Goal: Obtain resource: Obtain resource

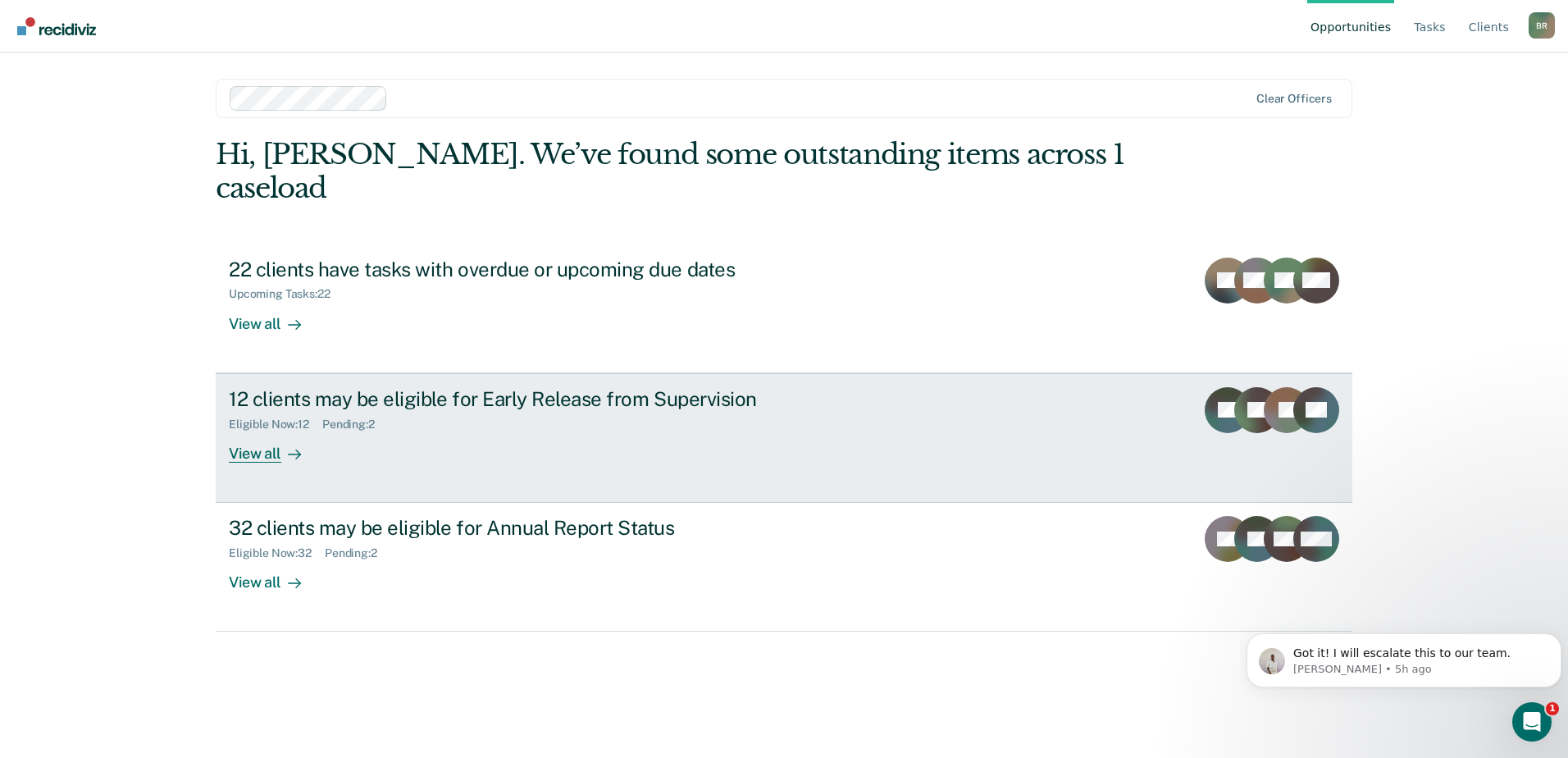
click at [493, 405] on div "12 clients may be eligible for Early Release from Supervision Eligible Now : 12…" at bounding box center [536, 425] width 615 height 76
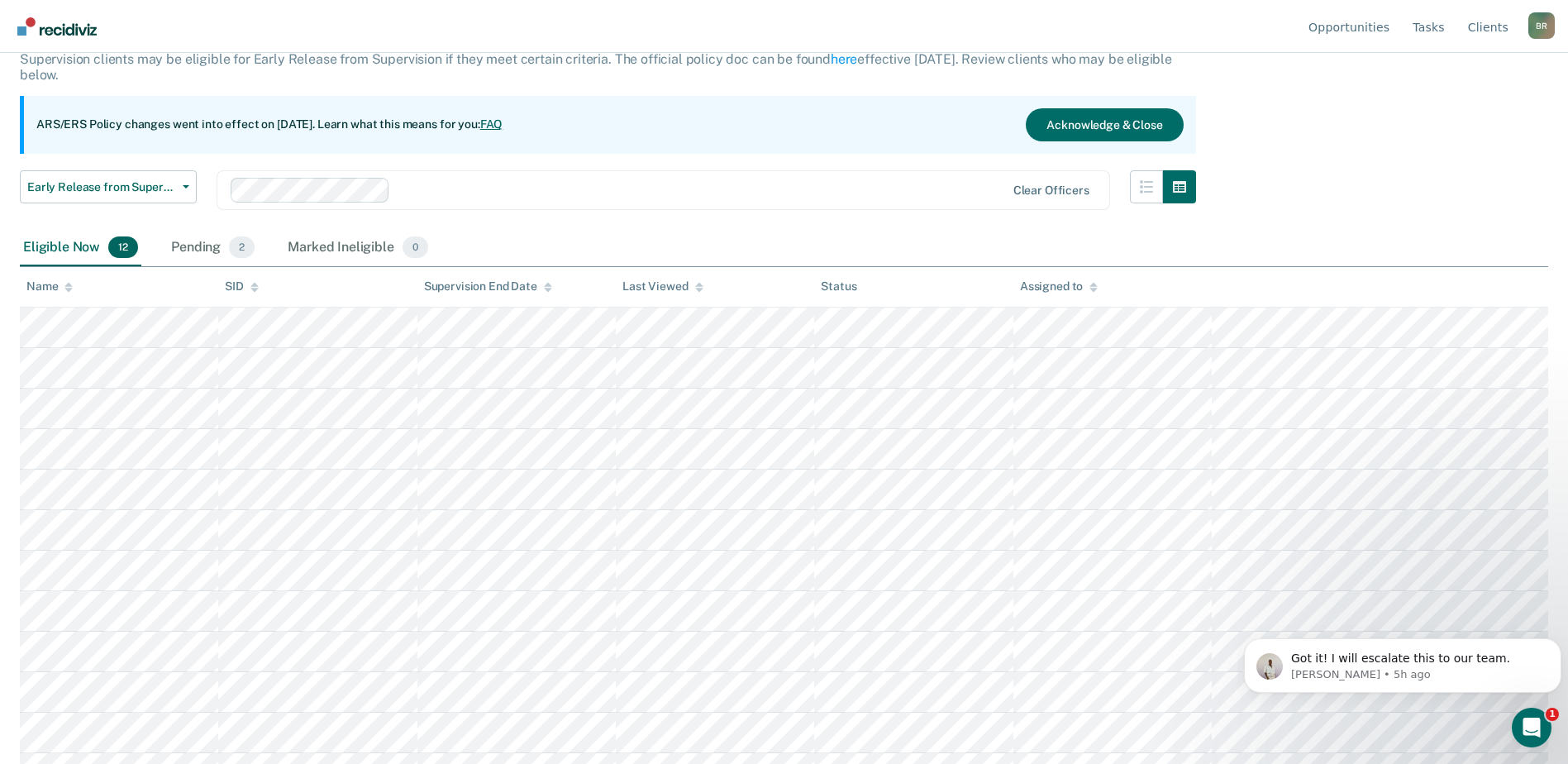
scroll to position [140, 0]
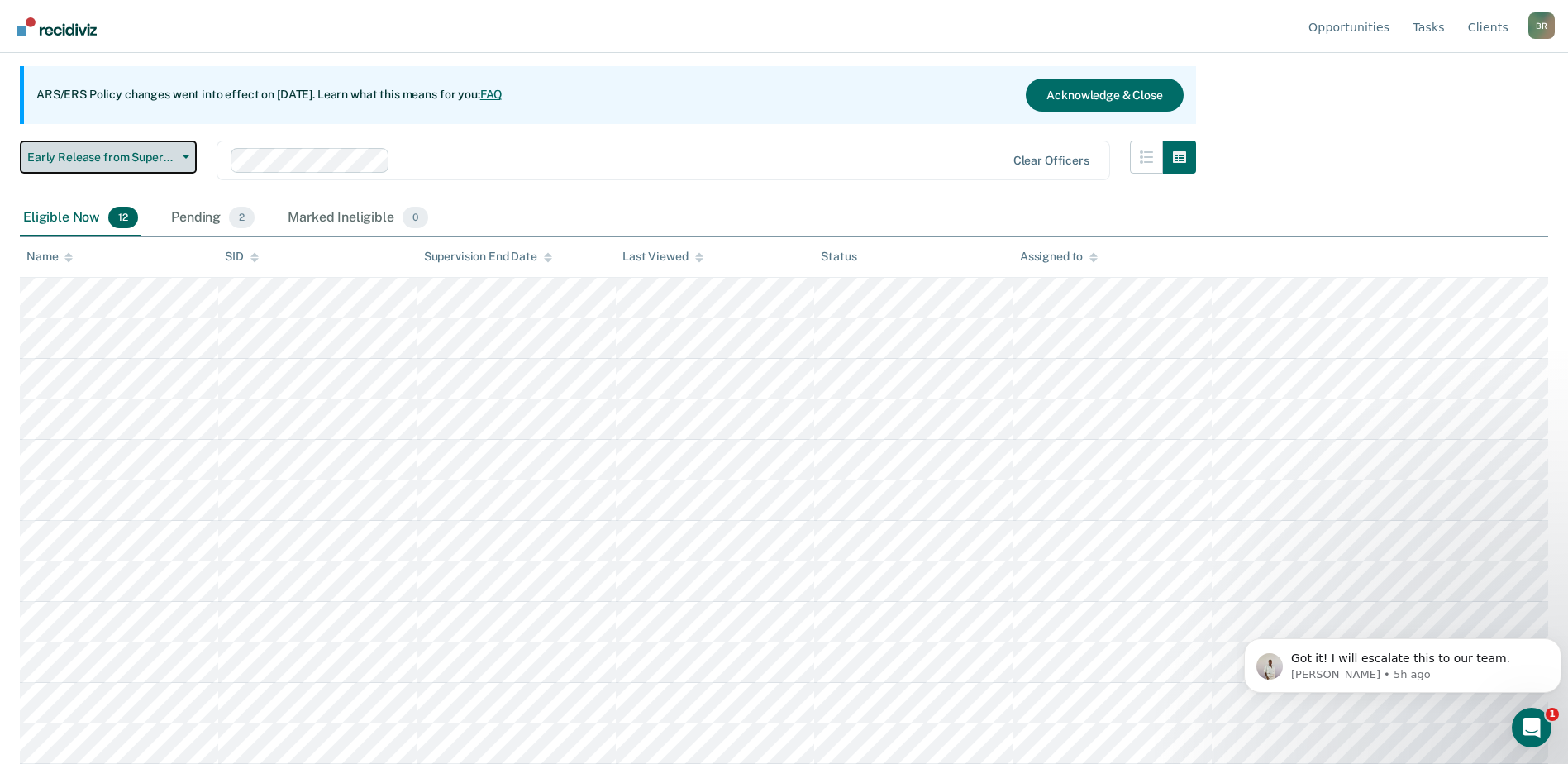
click at [184, 161] on button "Early Release from Supervision" at bounding box center [108, 157] width 177 height 33
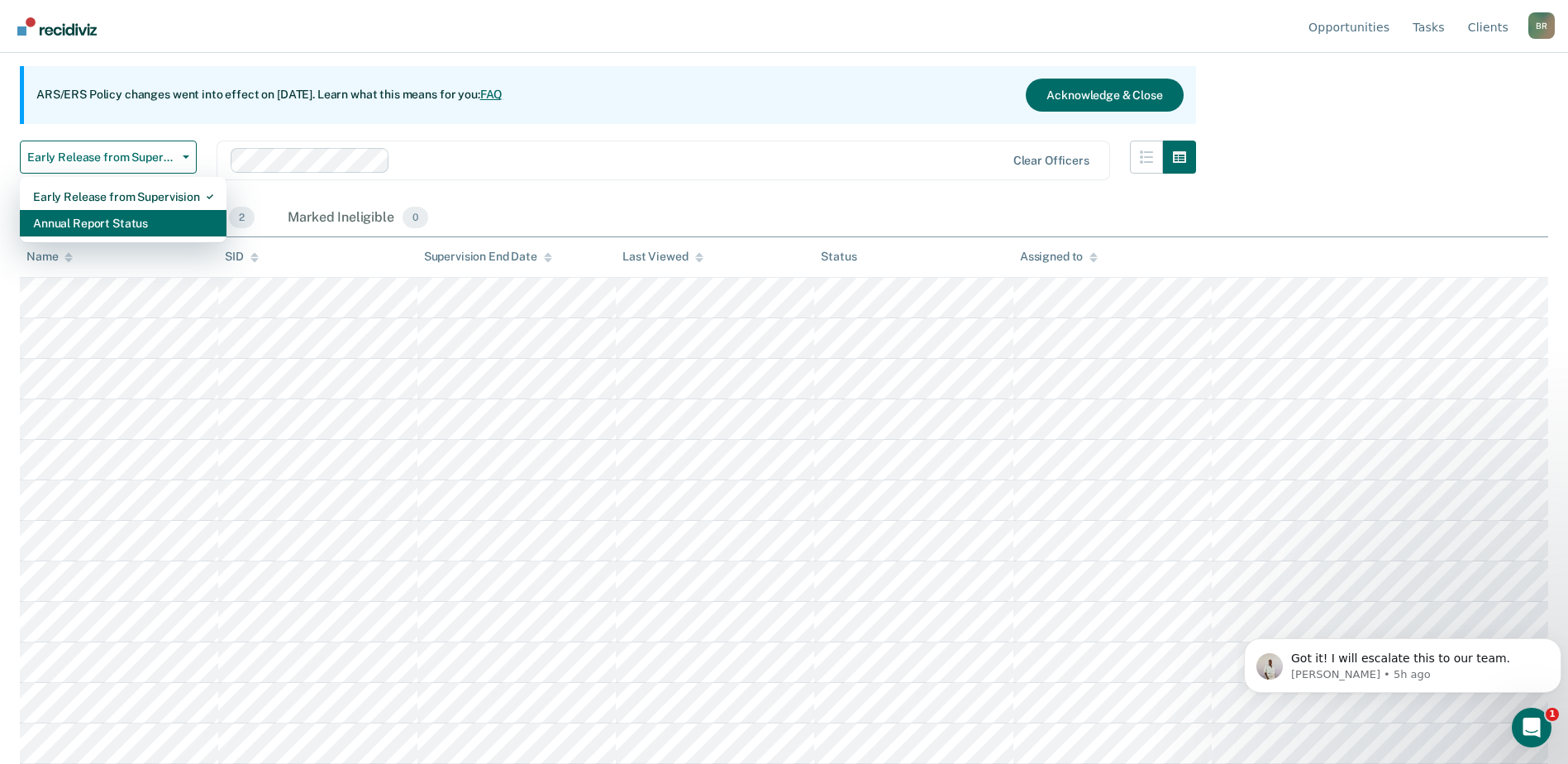
click at [100, 223] on div "Annual Report Status" at bounding box center [123, 223] width 180 height 26
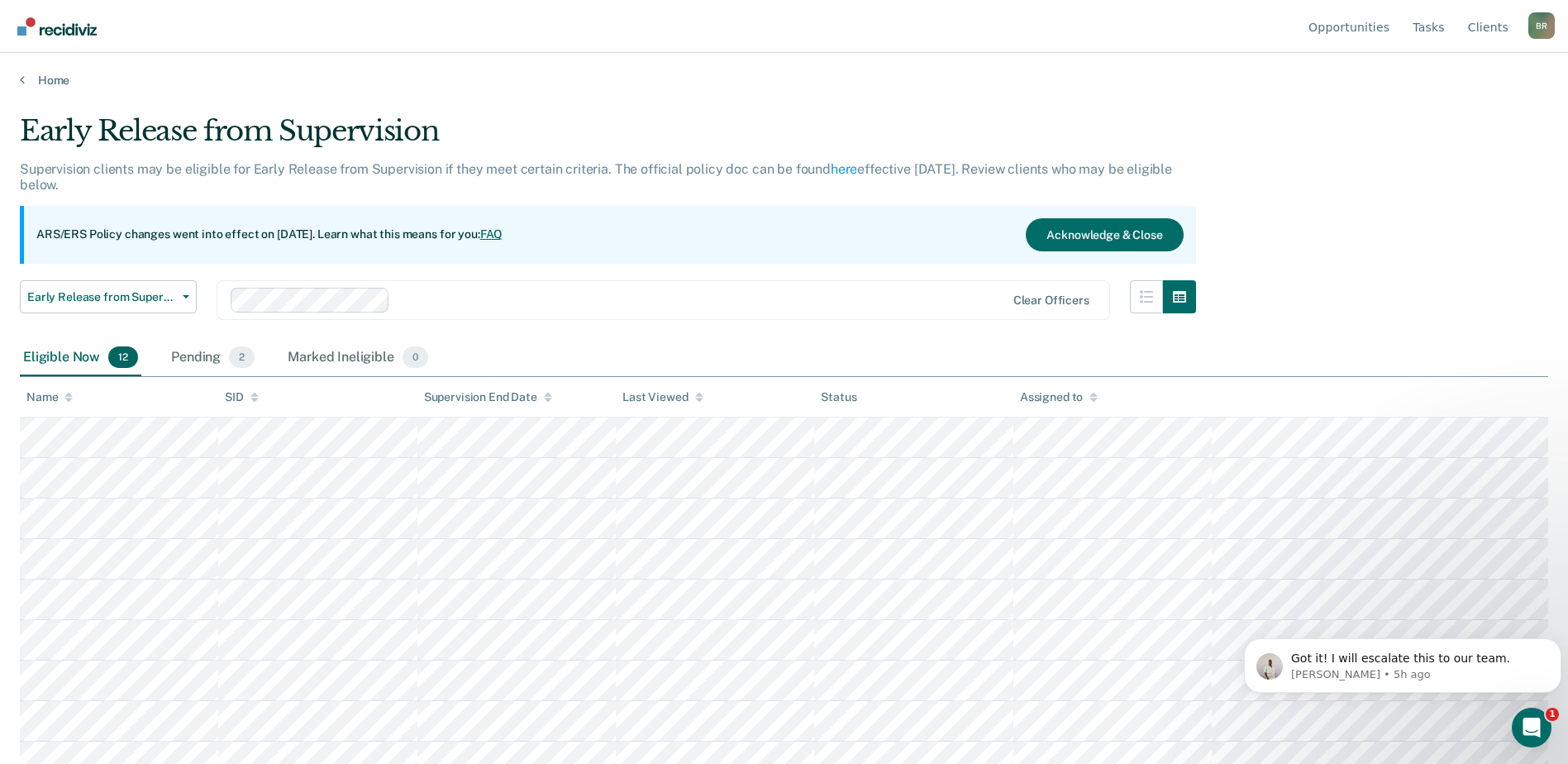
scroll to position [140, 0]
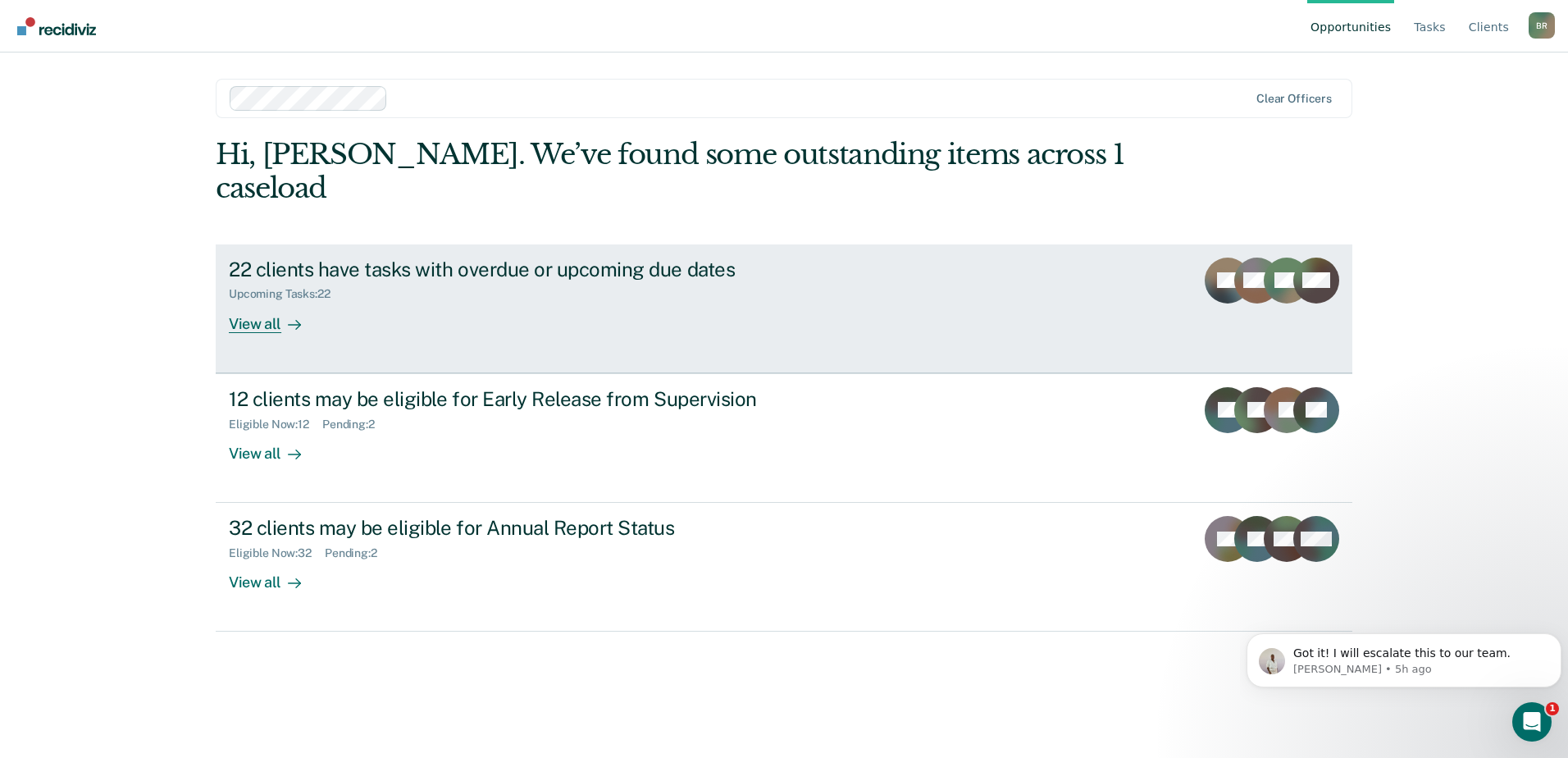
click at [539, 281] on div "Upcoming Tasks : 22" at bounding box center [516, 291] width 575 height 21
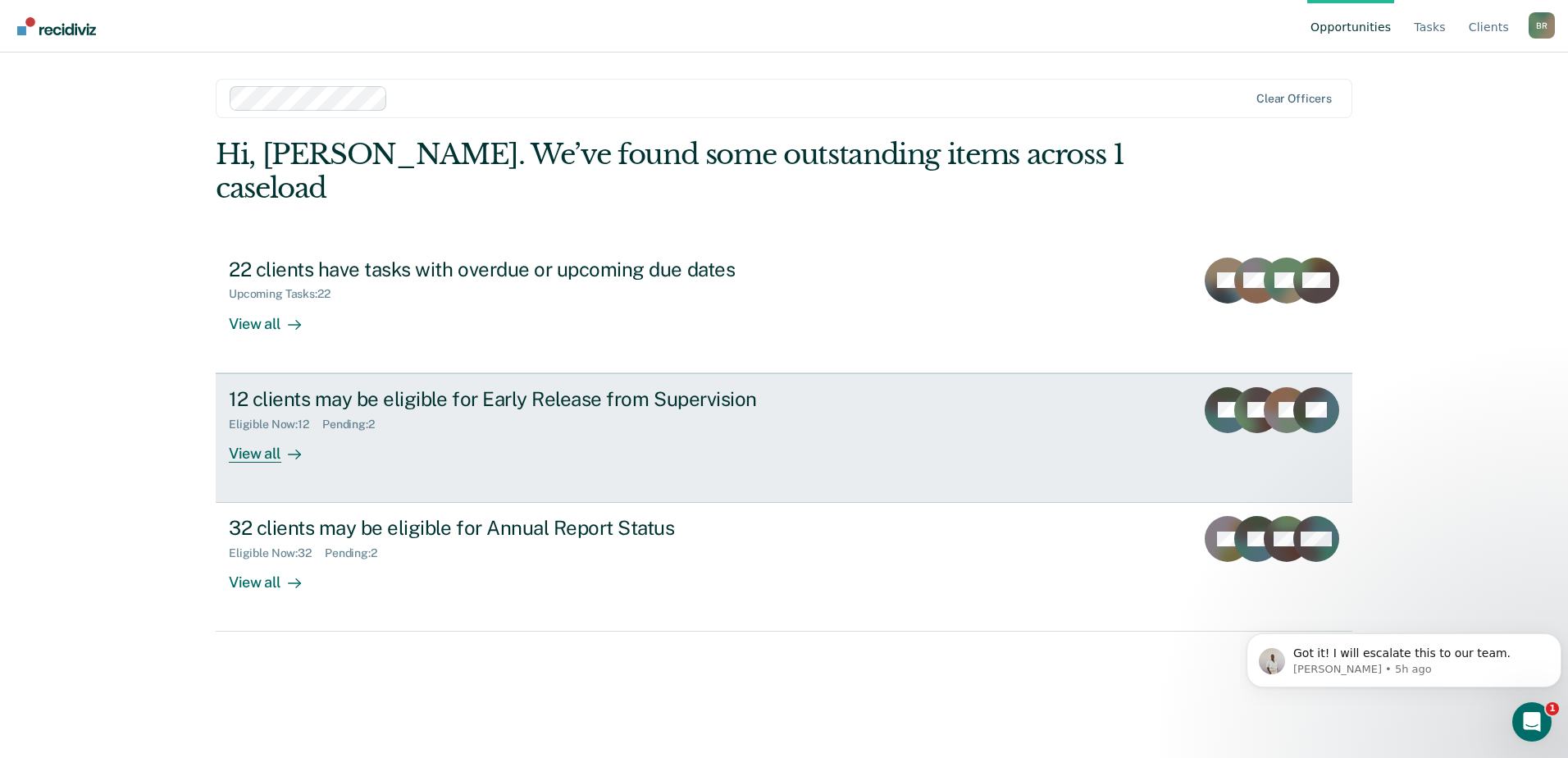
click at [559, 409] on div "12 clients may be eligible for Early Release from Supervision Eligible Now : 12…" at bounding box center [536, 425] width 615 height 76
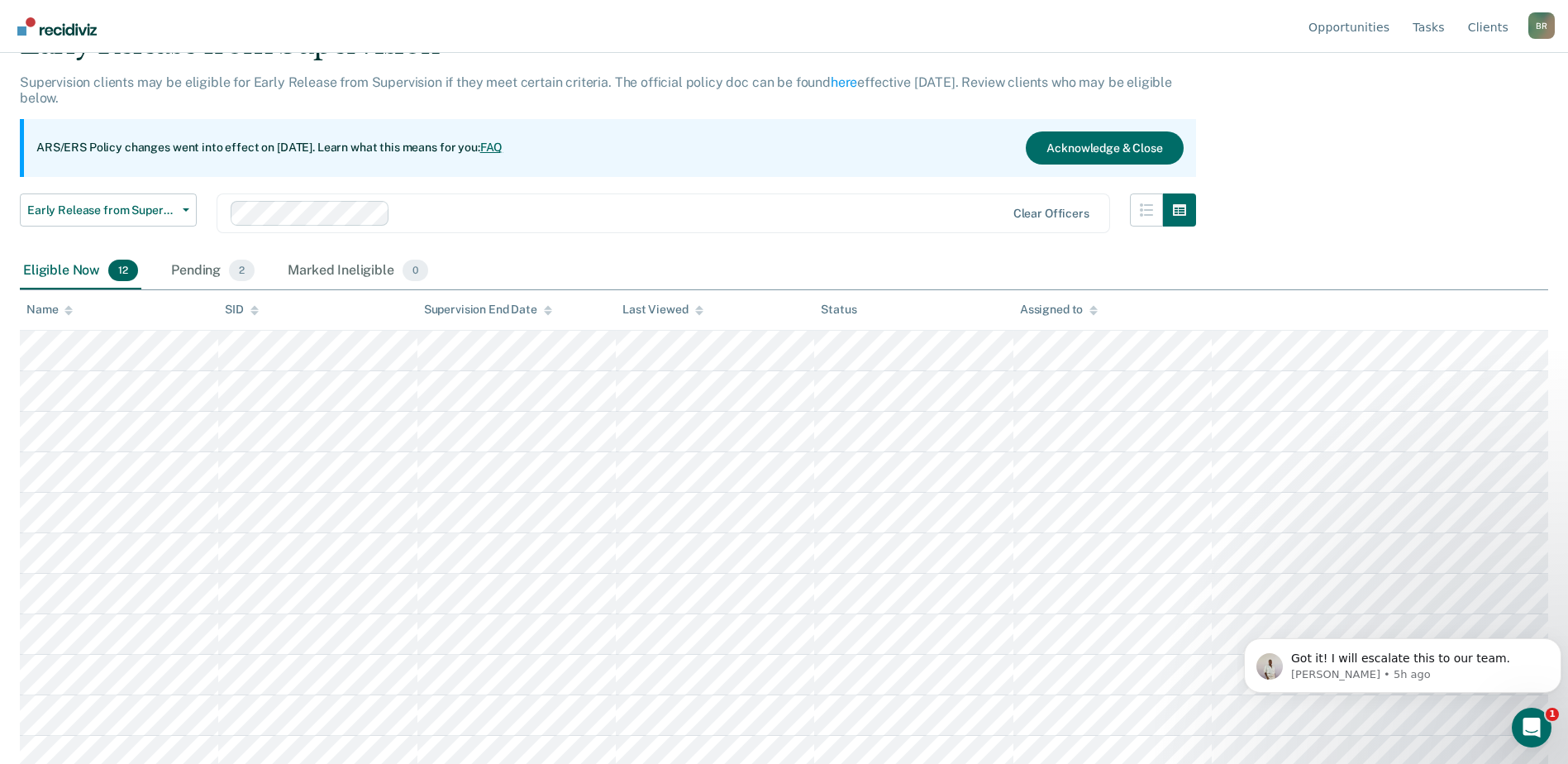
scroll to position [57, 0]
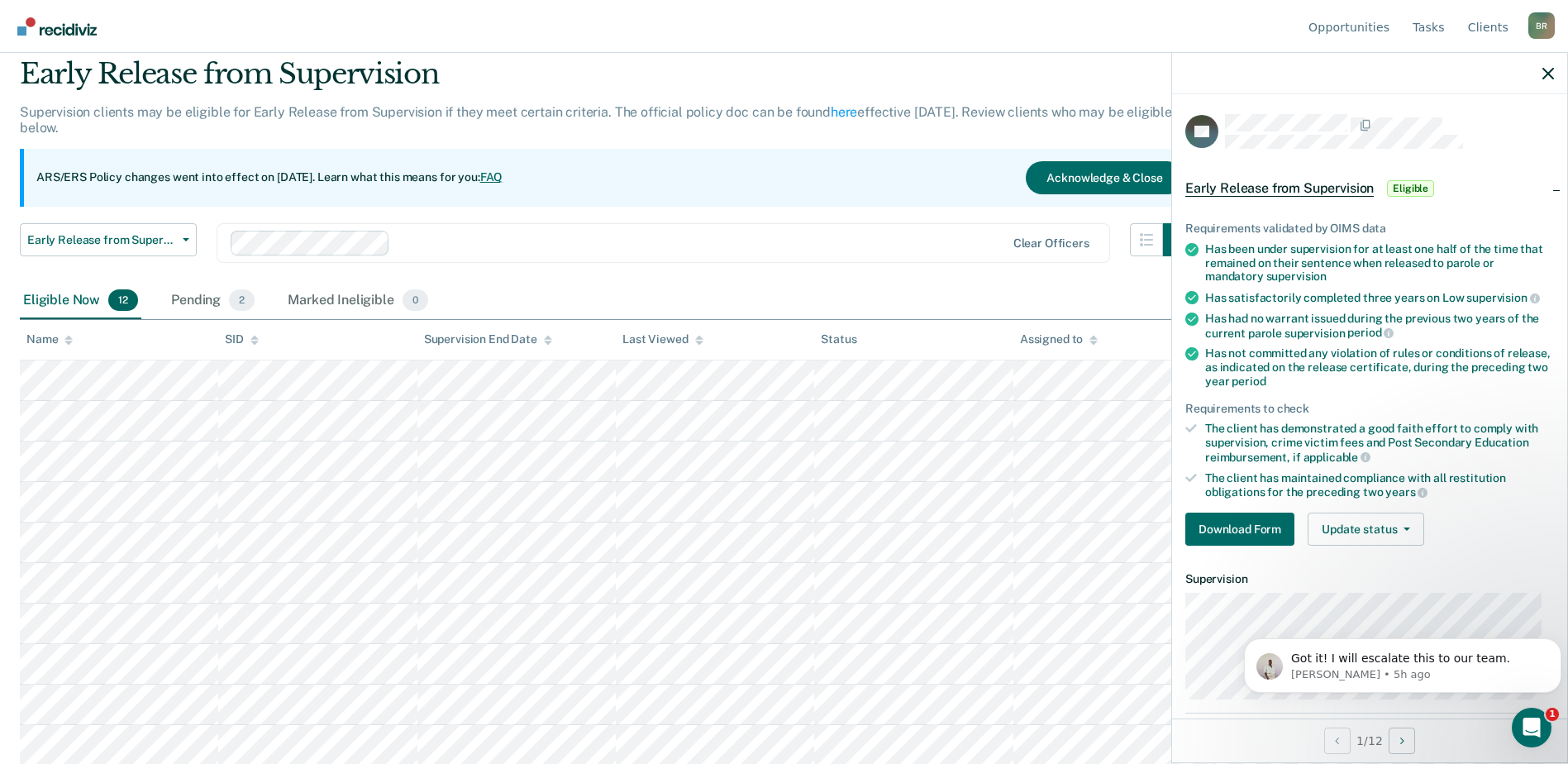
click at [915, 281] on div "Early Release from Supervision Early Release from Supervision Annual Report Sta…" at bounding box center [608, 253] width 1177 height 60
click at [1546, 75] on icon "button" at bounding box center [1548, 74] width 12 height 12
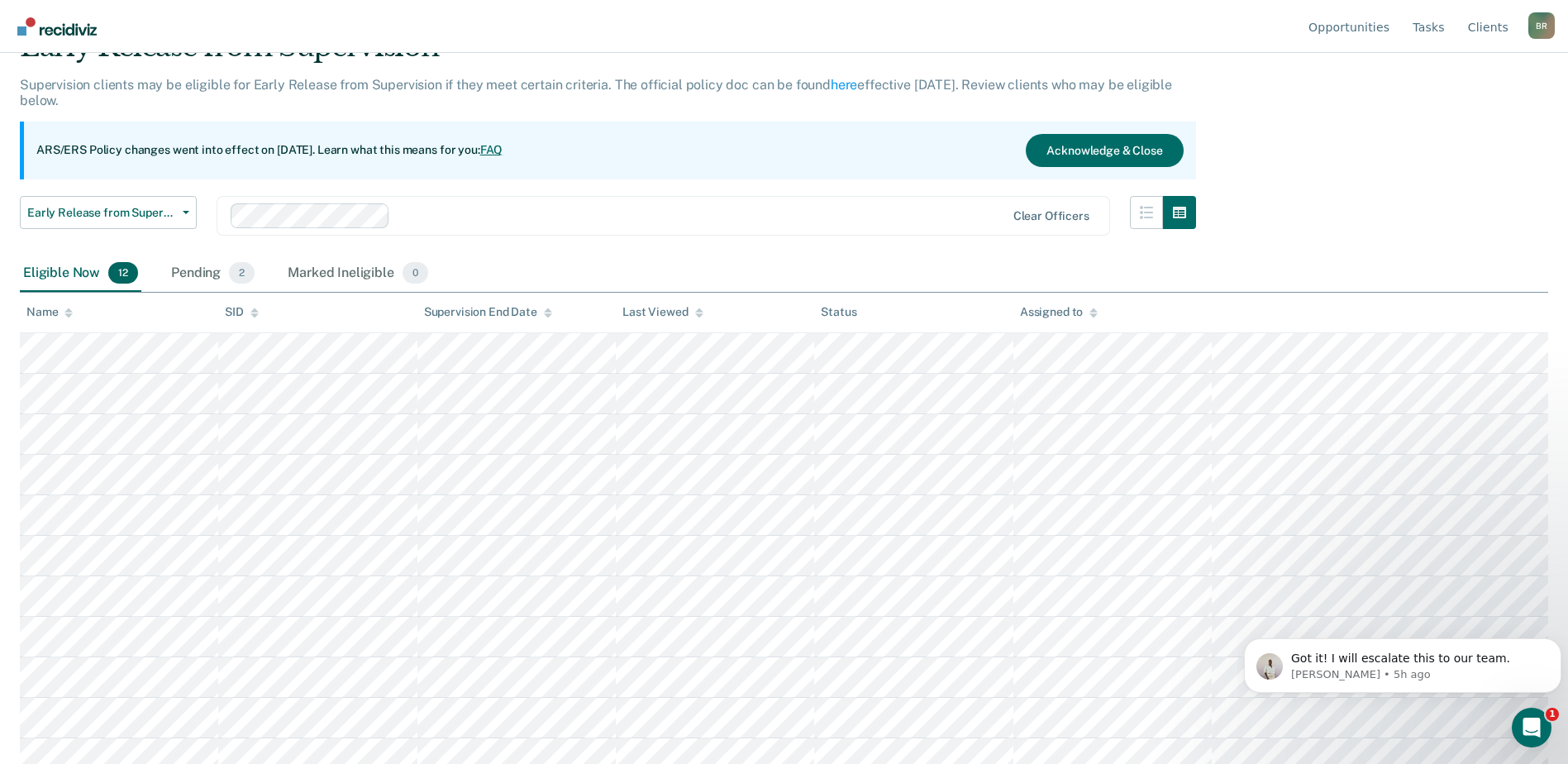
scroll to position [0, 0]
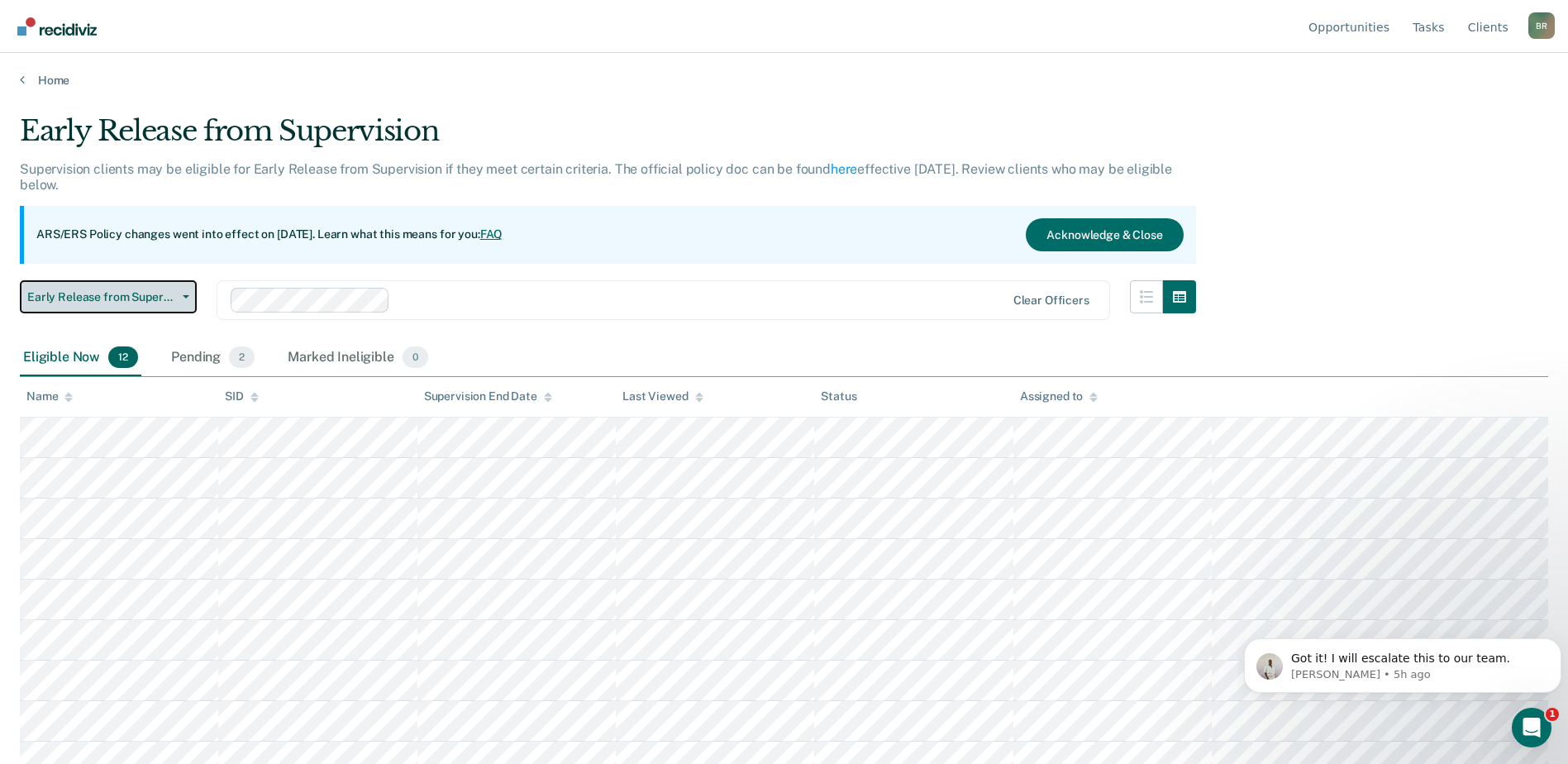
click at [189, 296] on icon "button" at bounding box center [186, 297] width 7 height 3
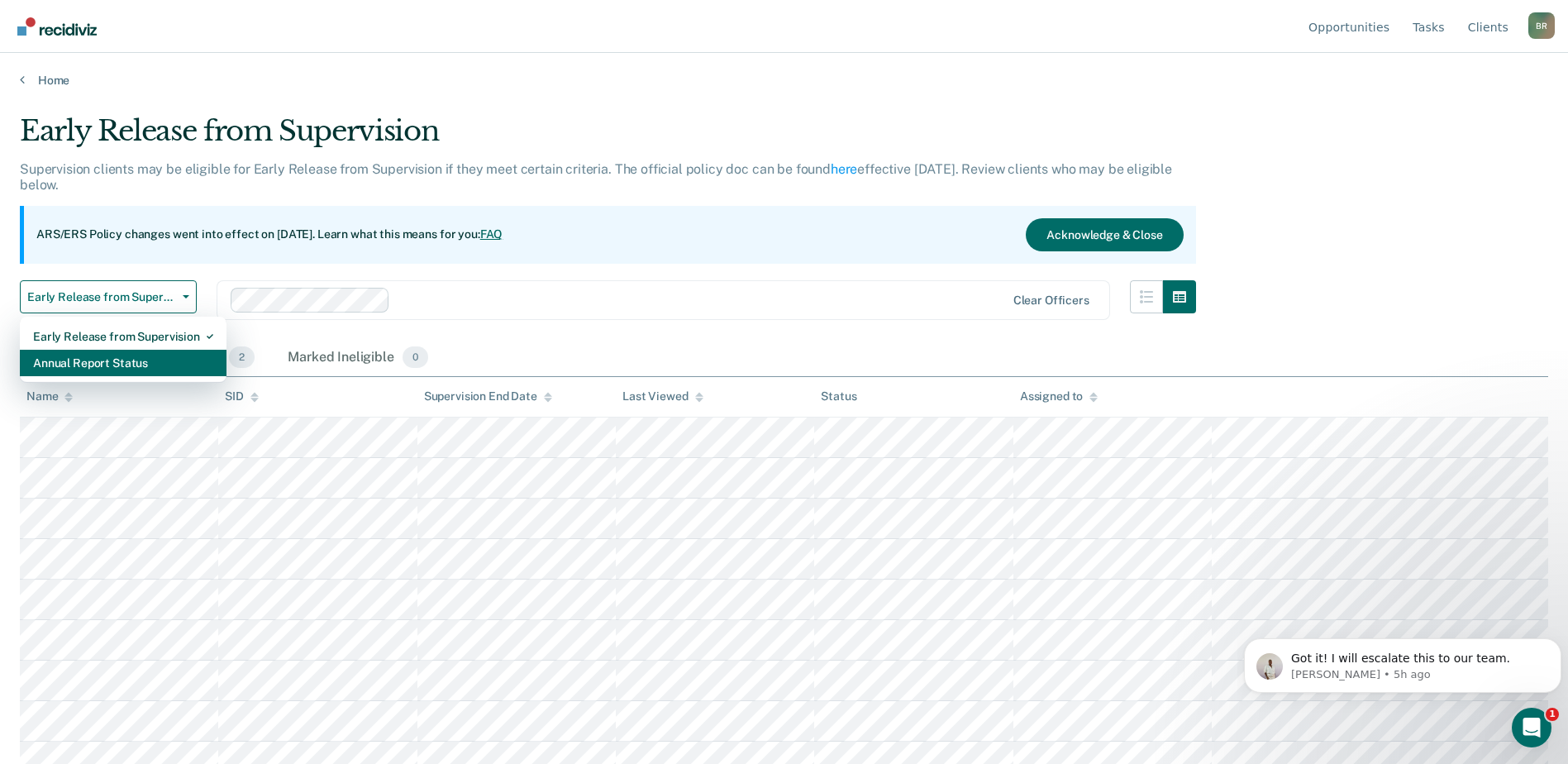
click at [64, 361] on div "Annual Report Status" at bounding box center [123, 363] width 180 height 26
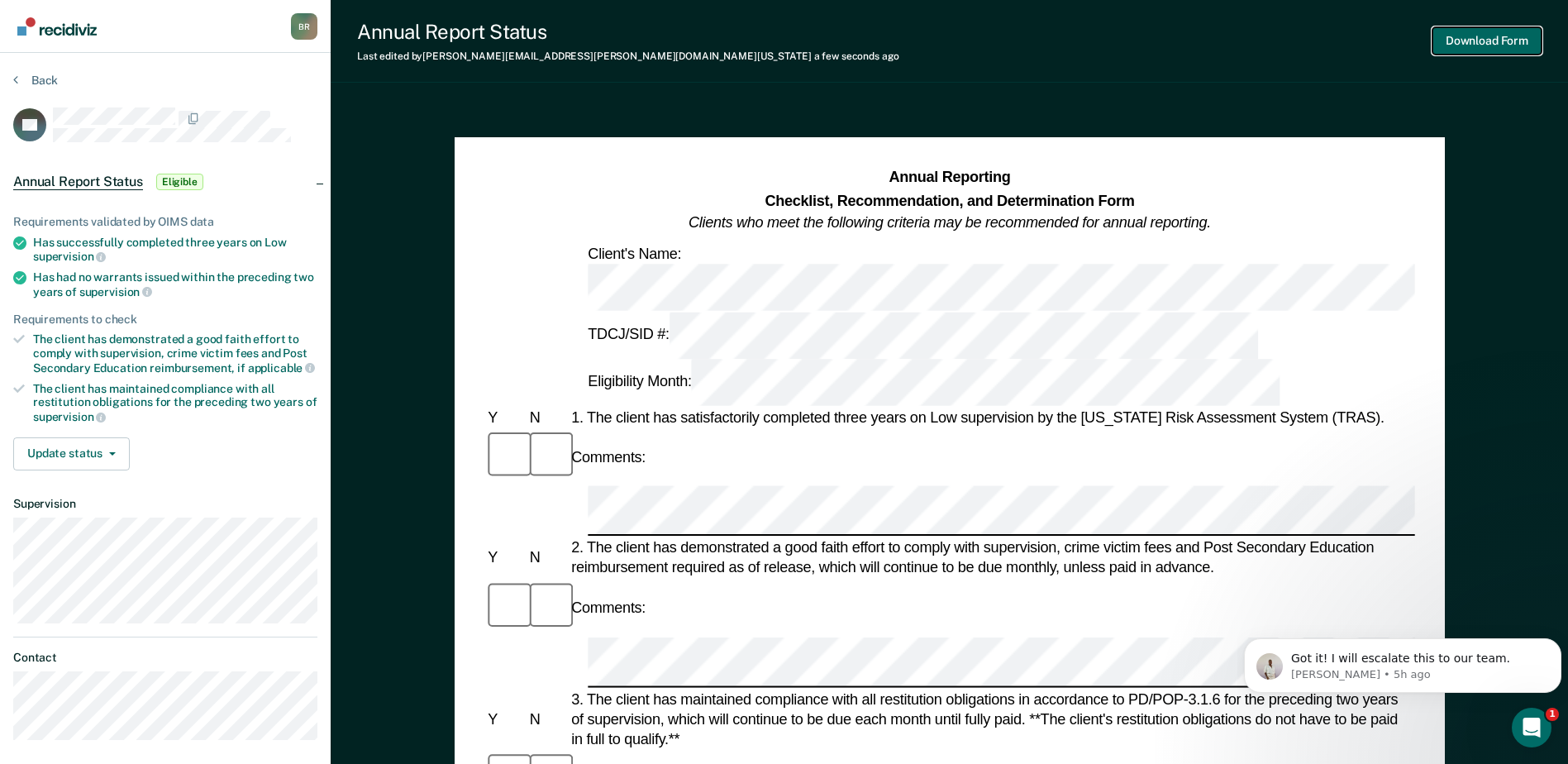
click at [1464, 34] on button "Download Form" at bounding box center [1487, 41] width 109 height 27
